Goal: Check status: Check status

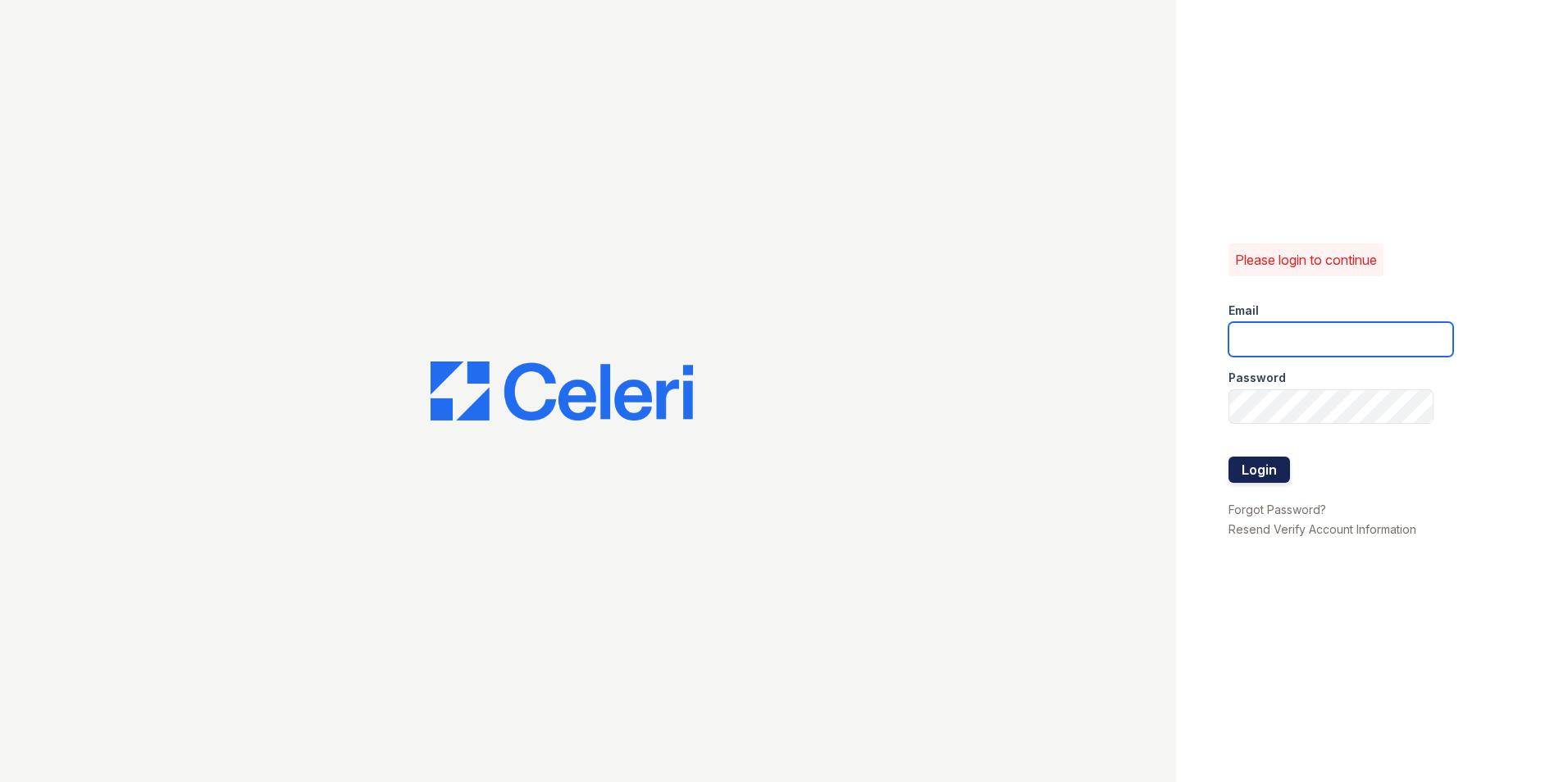
type input "renewattowngate@trinity-pm.com"
click at [1257, 473] on button "Login" at bounding box center [1259, 469] width 62 height 26
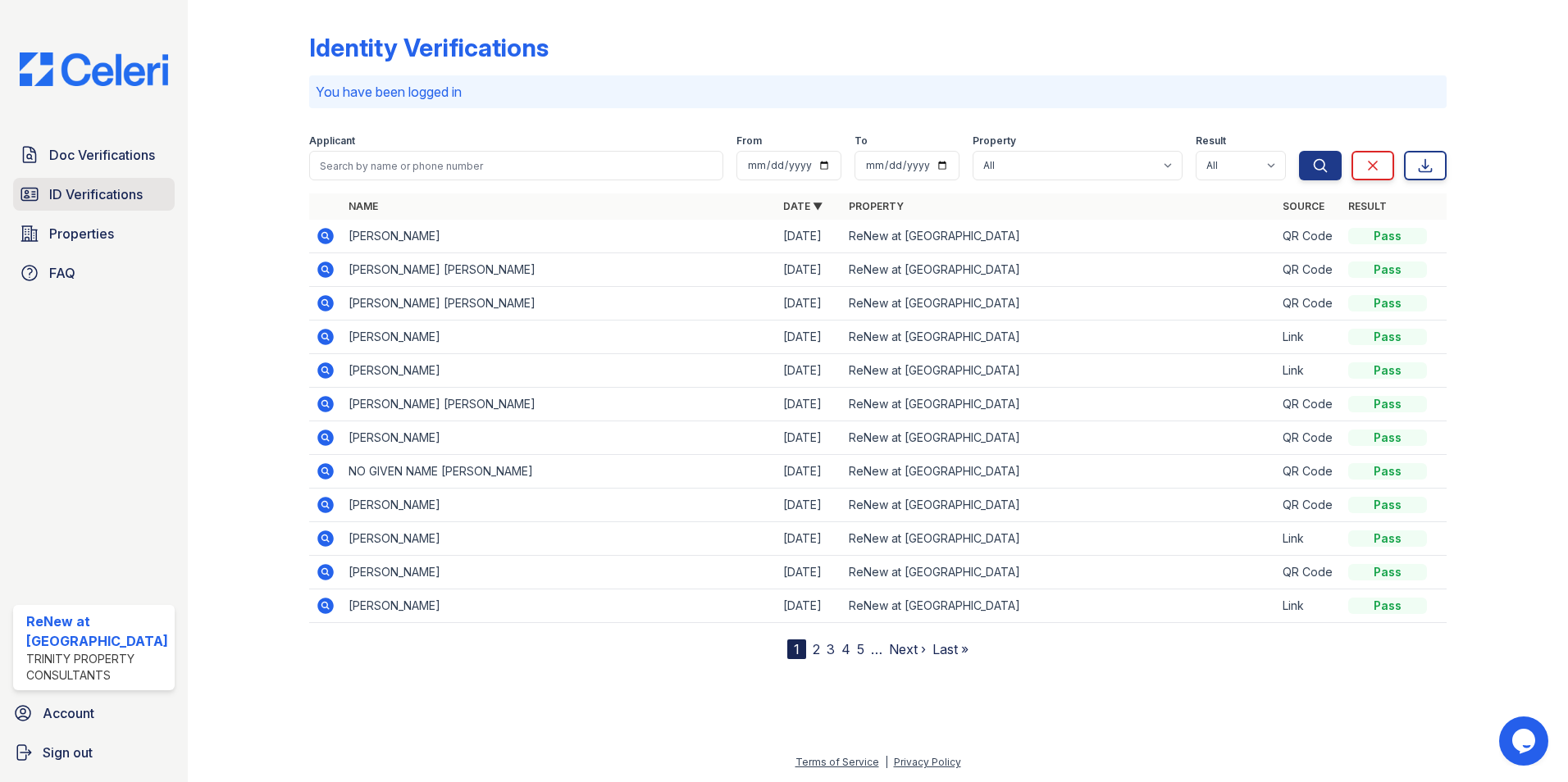
click at [60, 198] on span "ID Verifications" at bounding box center [95, 194] width 94 height 19
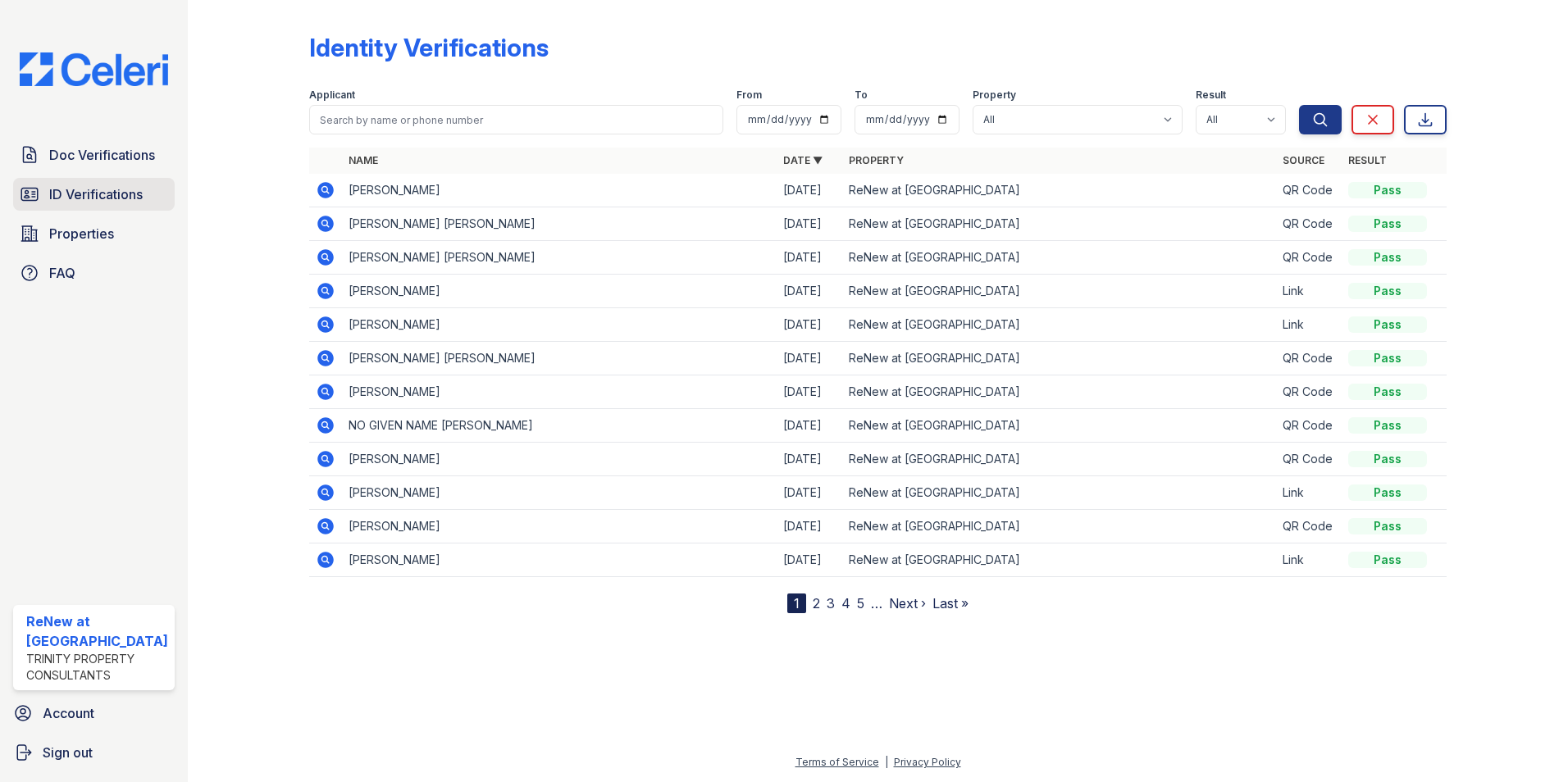
click at [105, 192] on span "ID Verifications" at bounding box center [95, 194] width 94 height 19
click at [68, 194] on span "ID Verifications" at bounding box center [95, 194] width 94 height 19
click at [94, 148] on span "Doc Verifications" at bounding box center [101, 154] width 105 height 19
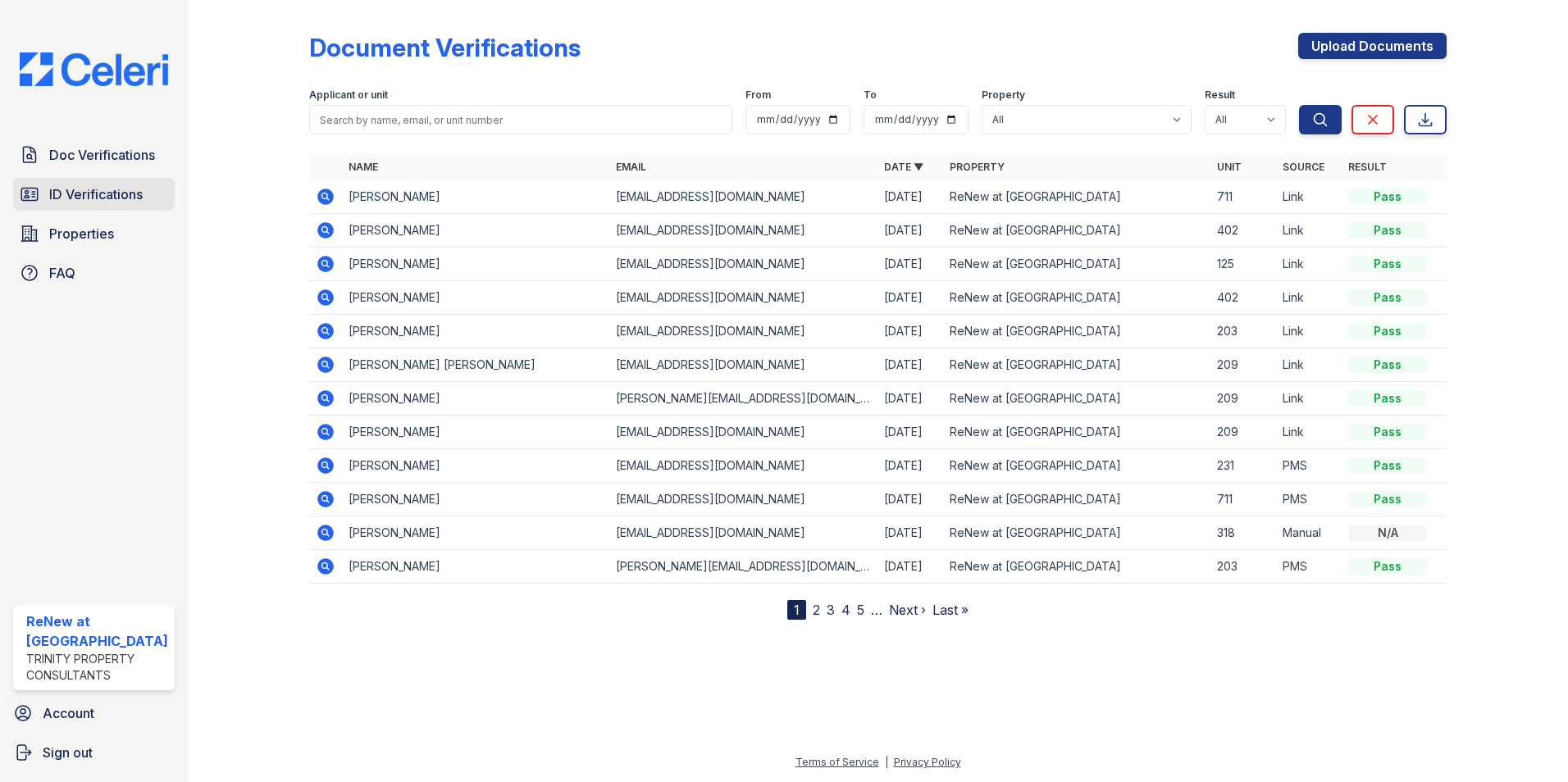
click at [77, 194] on span "ID Verifications" at bounding box center [95, 194] width 94 height 19
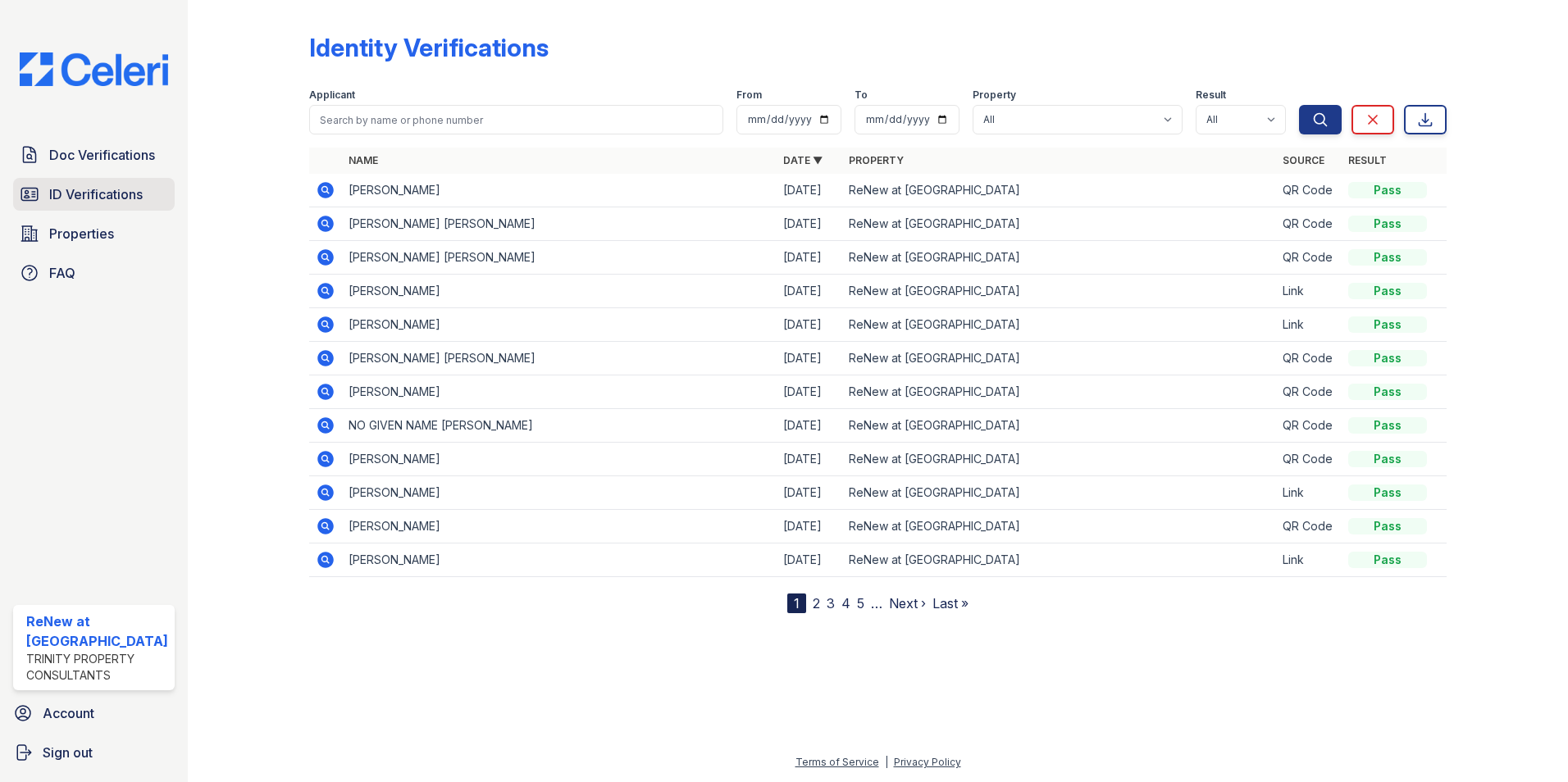
click at [80, 195] on span "ID Verifications" at bounding box center [95, 194] width 94 height 19
click at [63, 156] on span "Doc Verifications" at bounding box center [101, 154] width 105 height 19
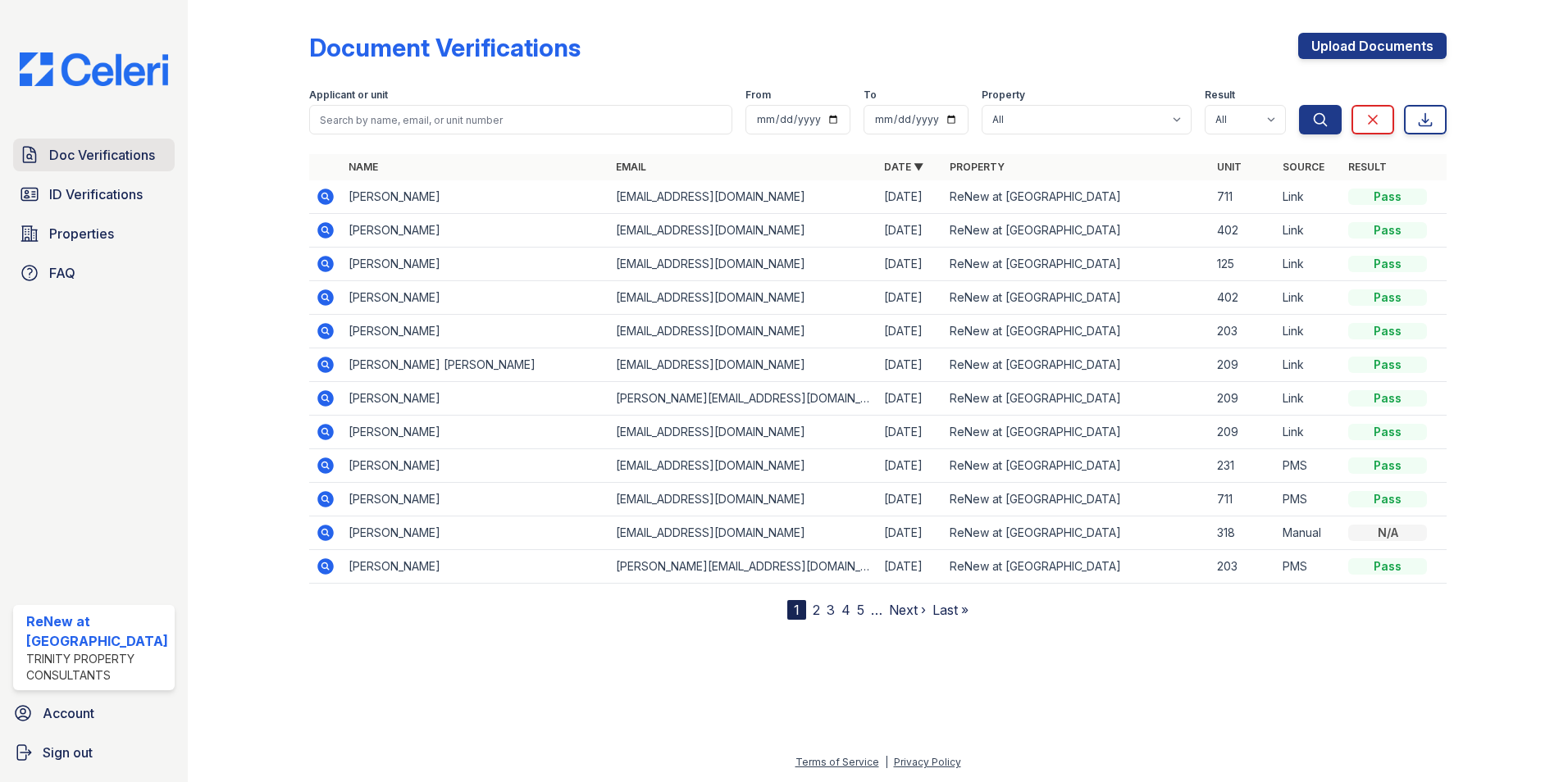
click at [61, 140] on link "Doc Verifications" at bounding box center [94, 154] width 162 height 33
click at [72, 195] on span "ID Verifications" at bounding box center [95, 194] width 94 height 19
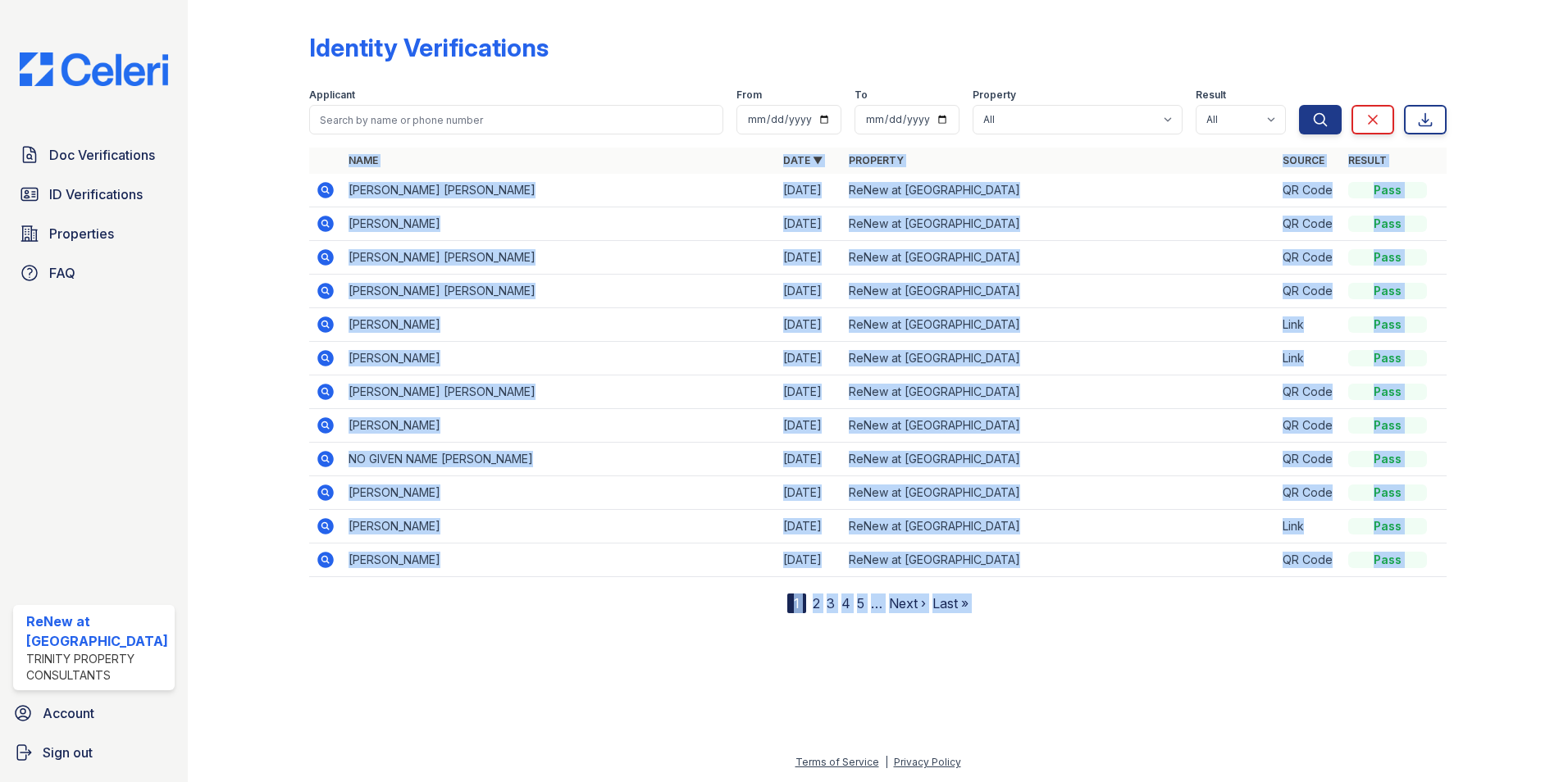
drag, startPoint x: 1145, startPoint y: 642, endPoint x: 1112, endPoint y: 647, distance: 33.4
click at [1120, 640] on div at bounding box center [878, 696] width 1328 height 113
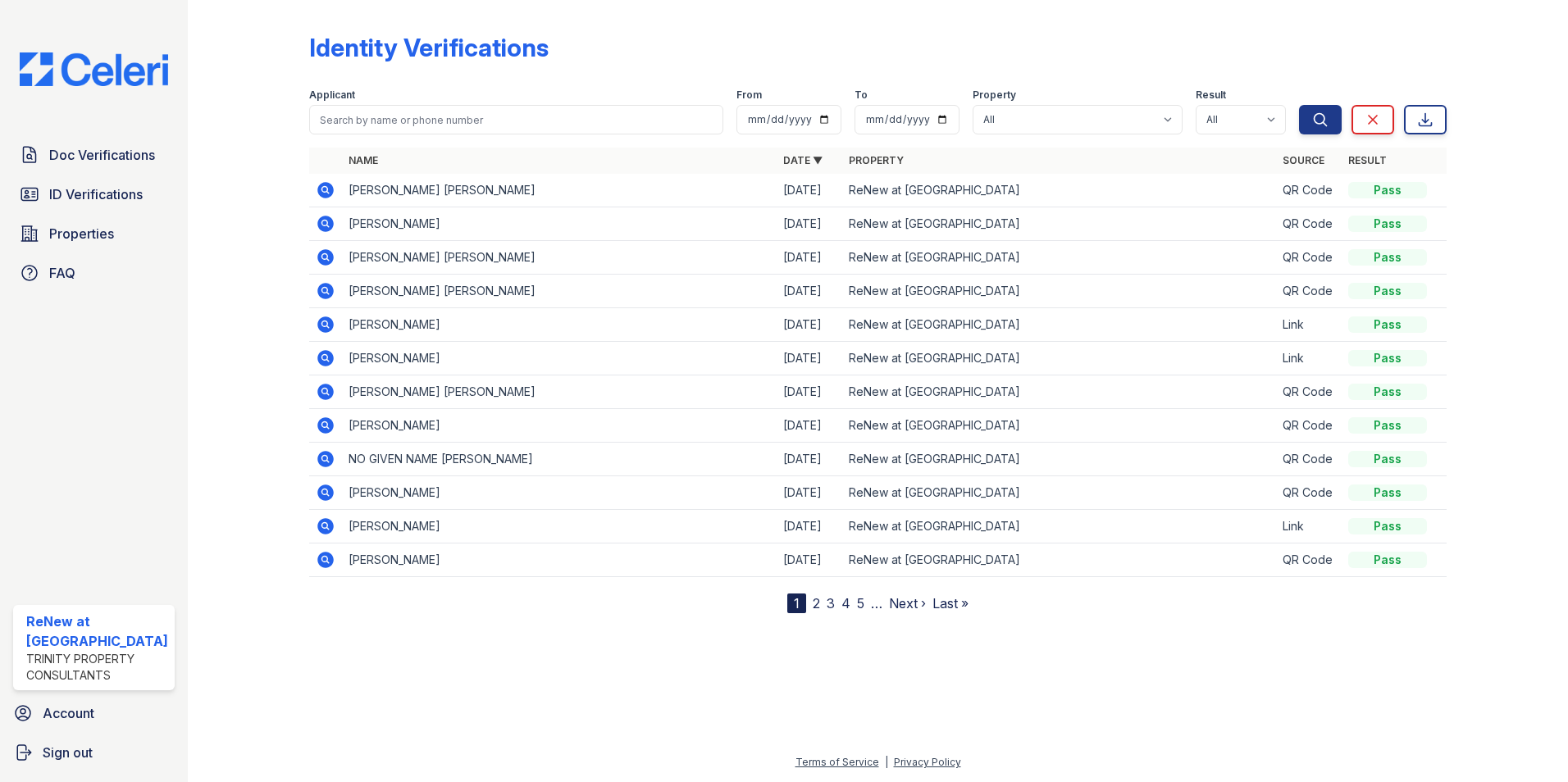
click at [1109, 648] on div at bounding box center [878, 696] width 1328 height 113
click at [321, 188] on icon at bounding box center [325, 190] width 19 height 19
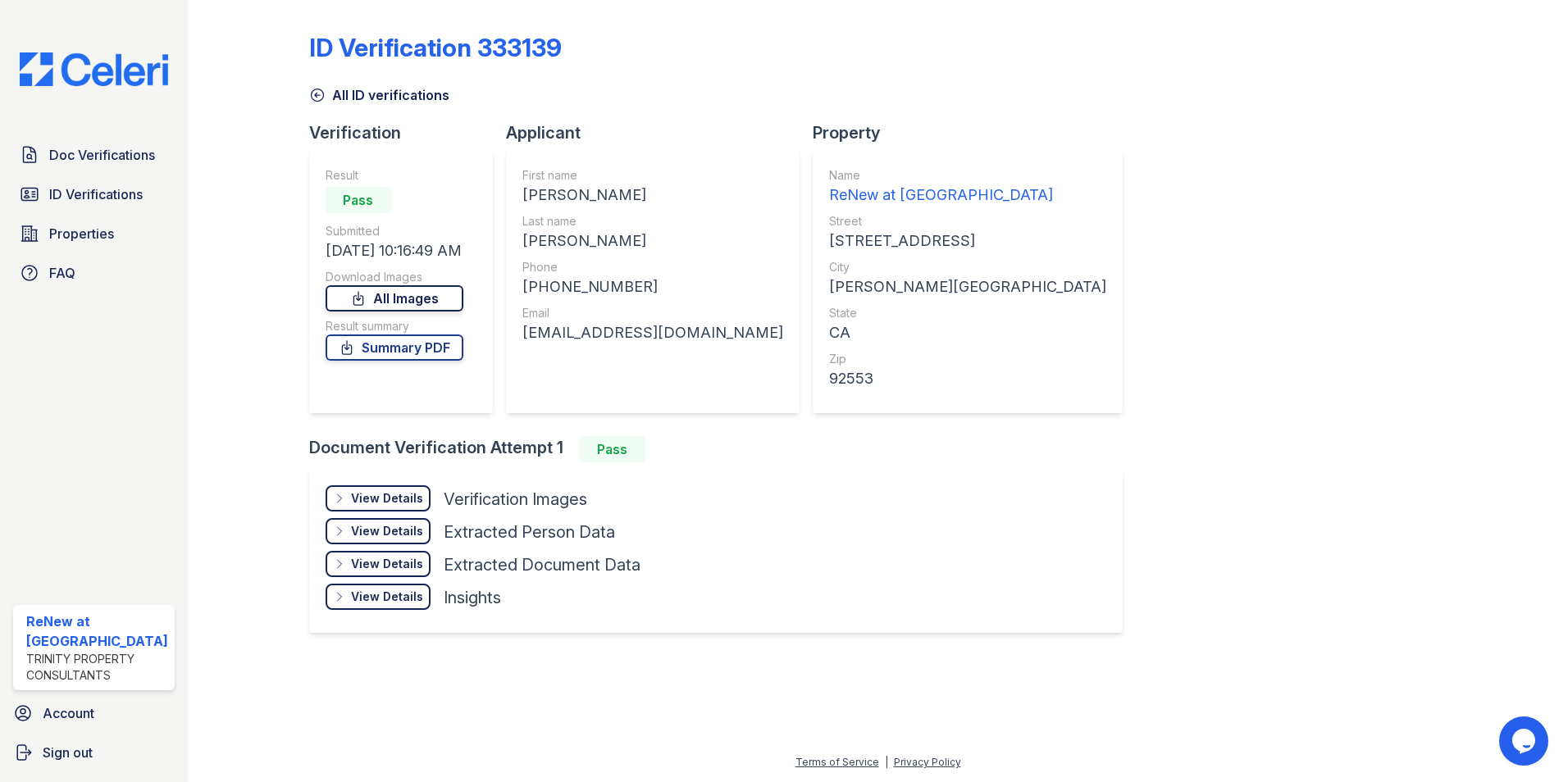
click at [414, 291] on link "All Images" at bounding box center [394, 298] width 137 height 26
click at [1407, 268] on div "ID Verification 333139 All ID verifications Verification Result Pass Submitted …" at bounding box center [878, 331] width 1138 height 649
click at [114, 197] on span "ID Verifications" at bounding box center [95, 194] width 94 height 19
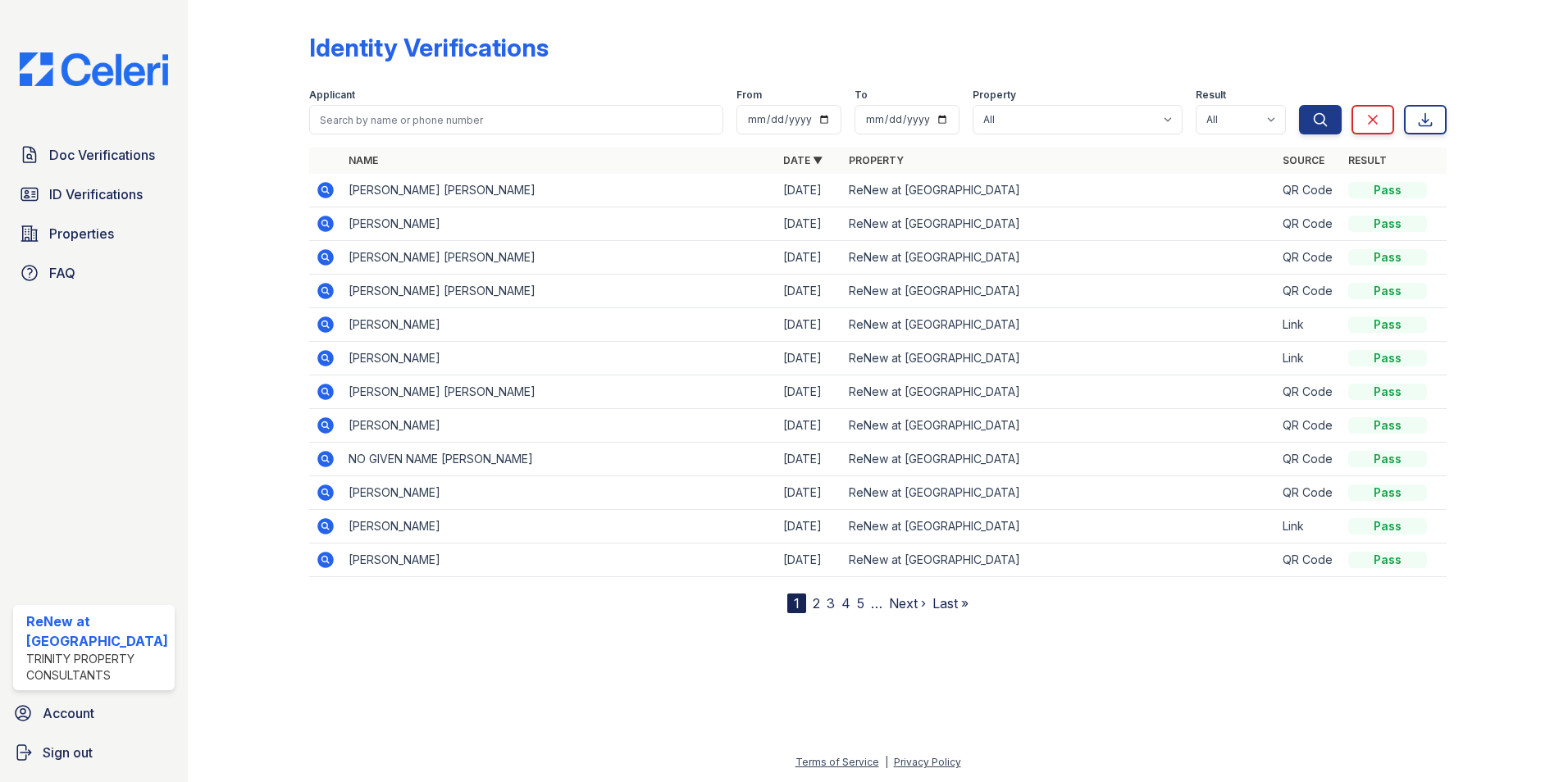
click at [323, 185] on icon at bounding box center [325, 190] width 16 height 16
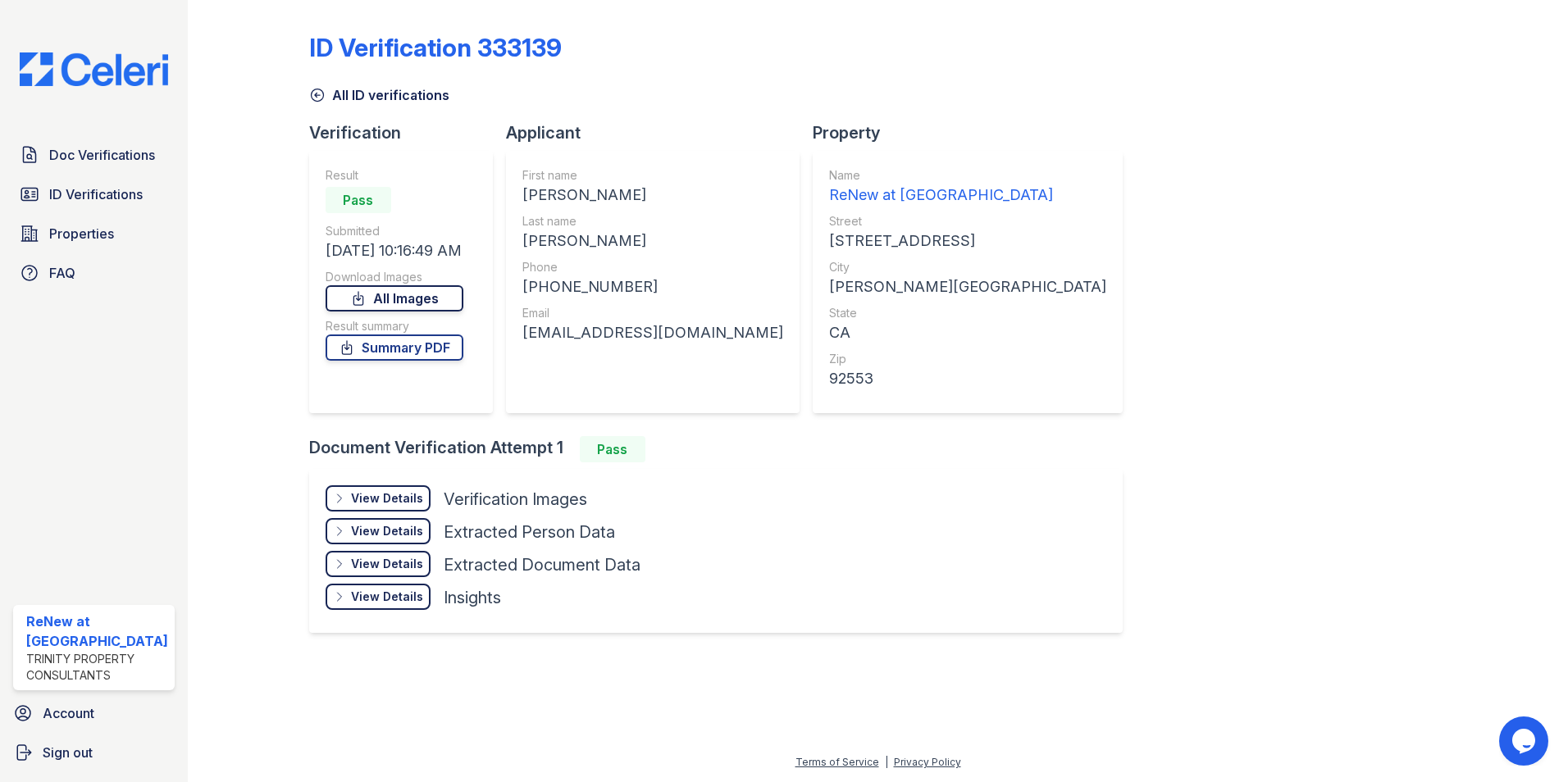
click at [414, 306] on link "All Images" at bounding box center [394, 298] width 137 height 26
drag, startPoint x: 529, startPoint y: 287, endPoint x: 652, endPoint y: 283, distance: 123.1
click at [652, 283] on div "[PHONE_NUMBER]" at bounding box center [652, 287] width 260 height 23
drag, startPoint x: 652, startPoint y: 283, endPoint x: 604, endPoint y: 281, distance: 48.0
copy div "19095544740"
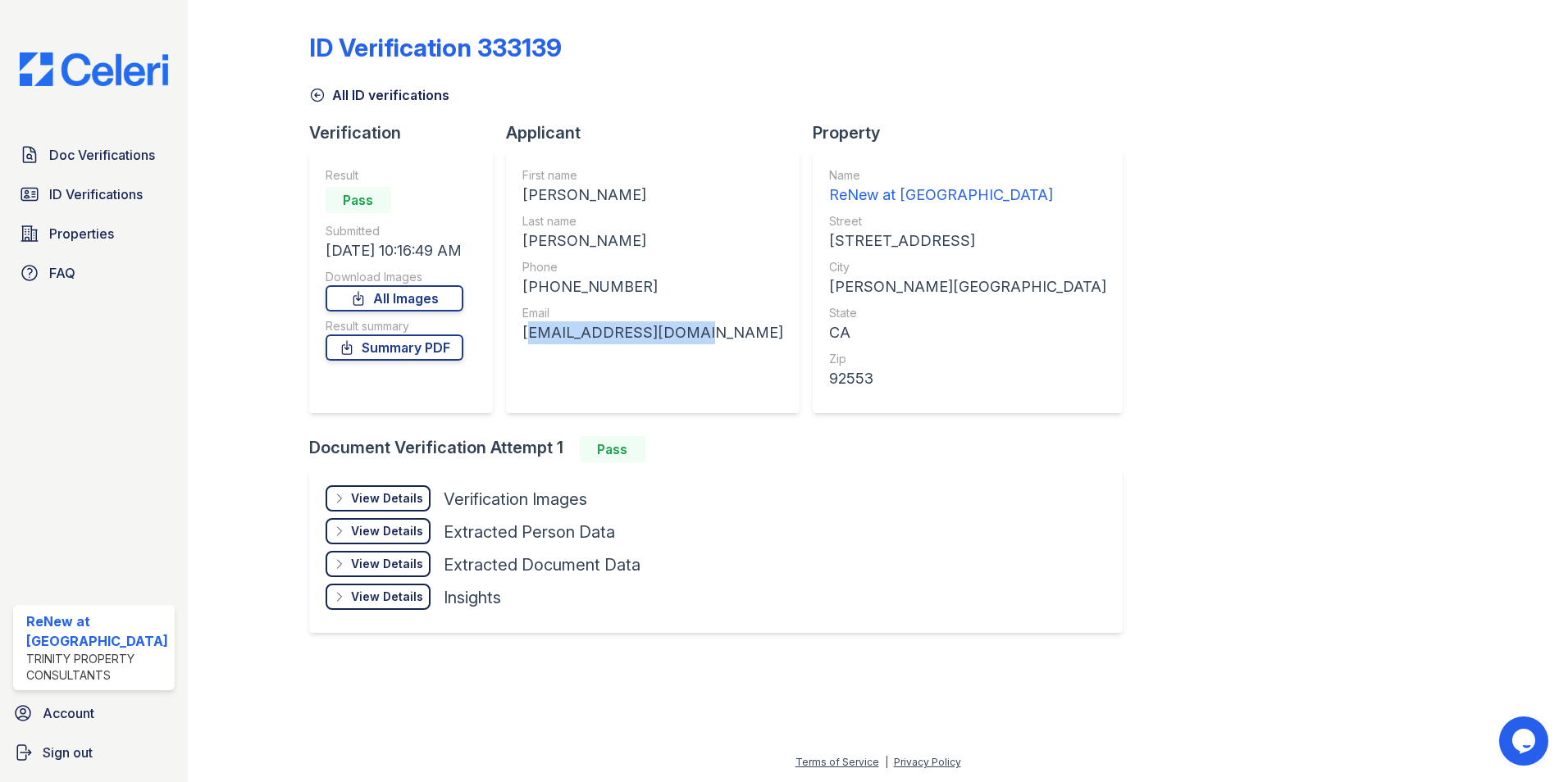
drag, startPoint x: 523, startPoint y: 331, endPoint x: 701, endPoint y: 334, distance: 178.0
click at [701, 334] on div "First name [PERSON_NAME] Last name [PERSON_NAME] Phone [PHONE_NUMBER] Email [EM…" at bounding box center [652, 281] width 293 height 262
drag, startPoint x: 701, startPoint y: 334, endPoint x: 661, endPoint y: 334, distance: 40.0
copy div "[EMAIL_ADDRESS][DOMAIN_NAME]"
click at [762, 465] on div "Document Verification Attempt 1 Pass View Details Details Hide Details Details …" at bounding box center [722, 546] width 827 height 220
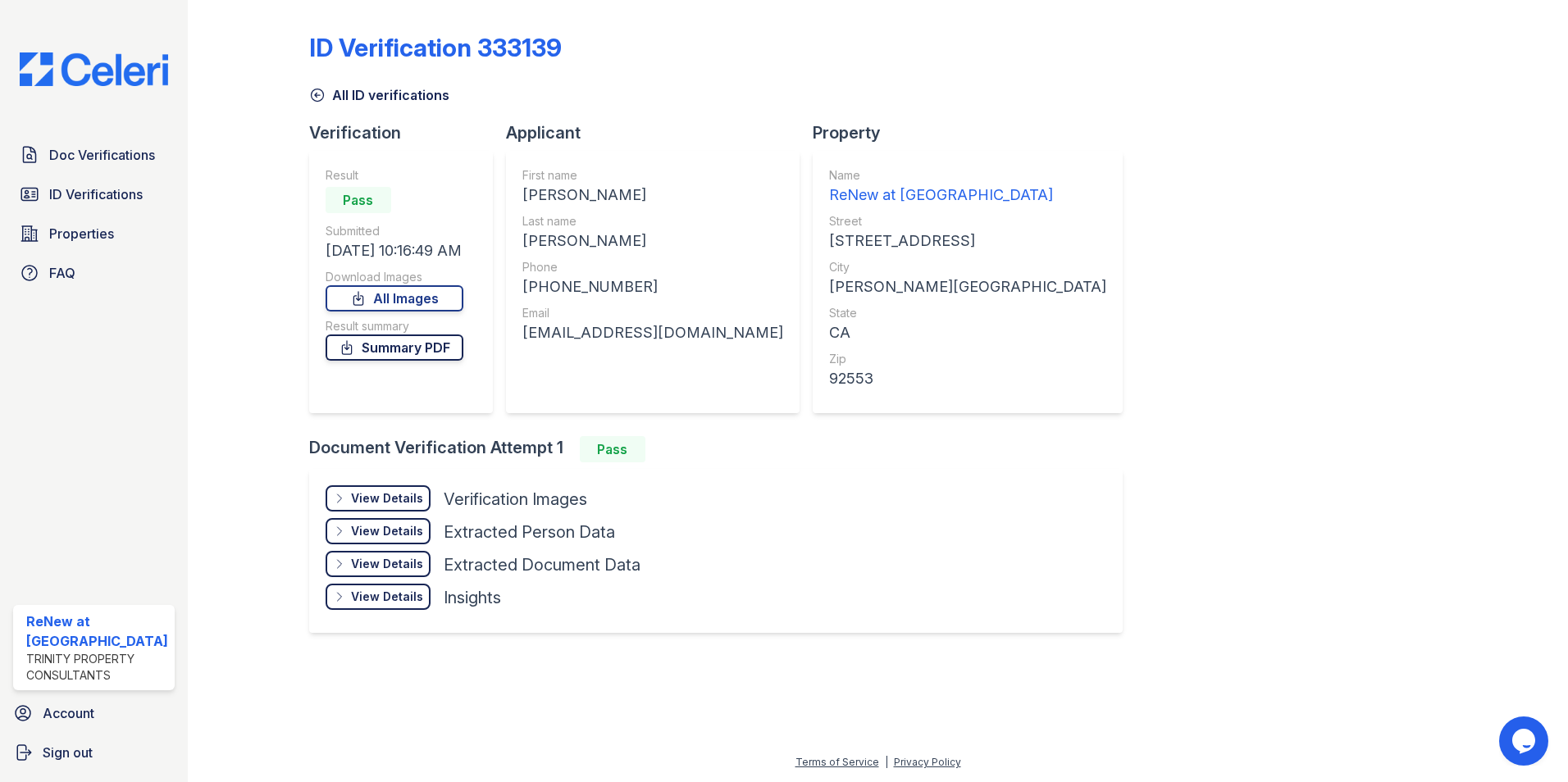
click at [413, 346] on link "Summary PDF" at bounding box center [394, 347] width 137 height 26
click at [384, 289] on link "All Images" at bounding box center [394, 298] width 137 height 26
click at [427, 298] on link "All Images" at bounding box center [394, 298] width 137 height 26
